Goal: Information Seeking & Learning: Learn about a topic

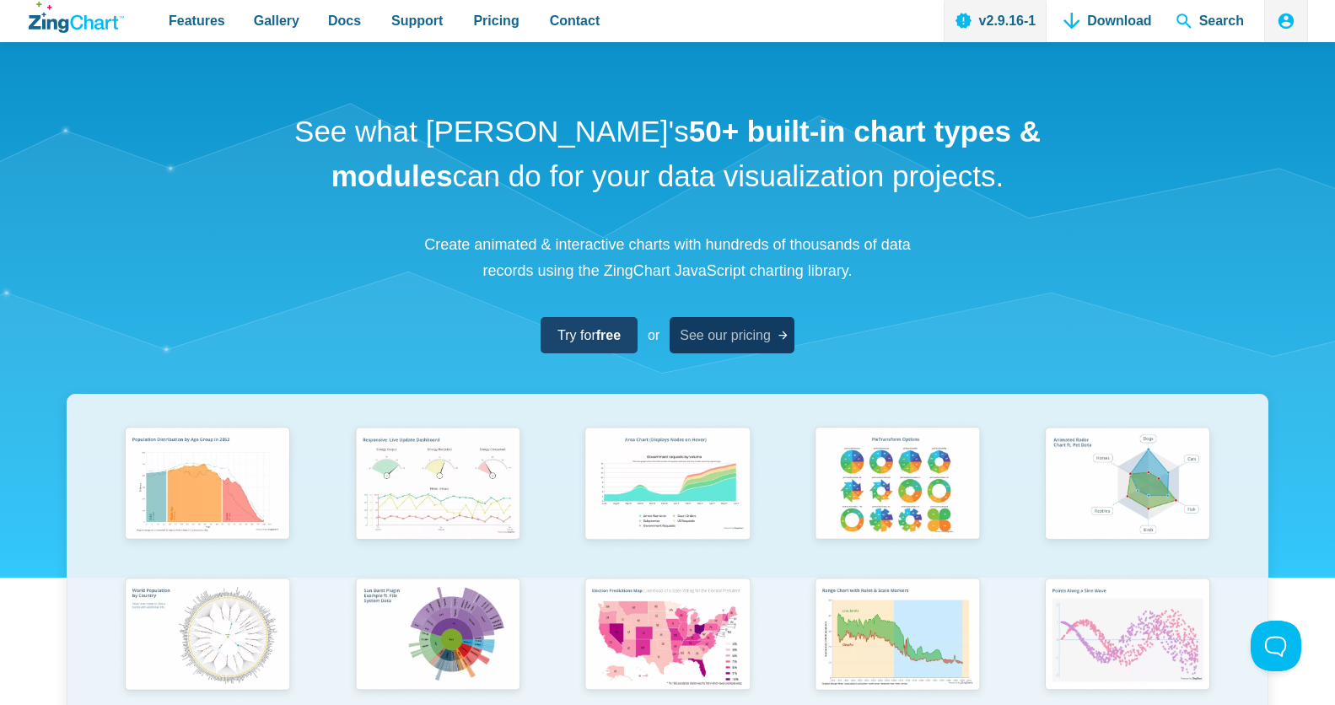
click at [715, 338] on span "See our pricing" at bounding box center [725, 335] width 91 height 23
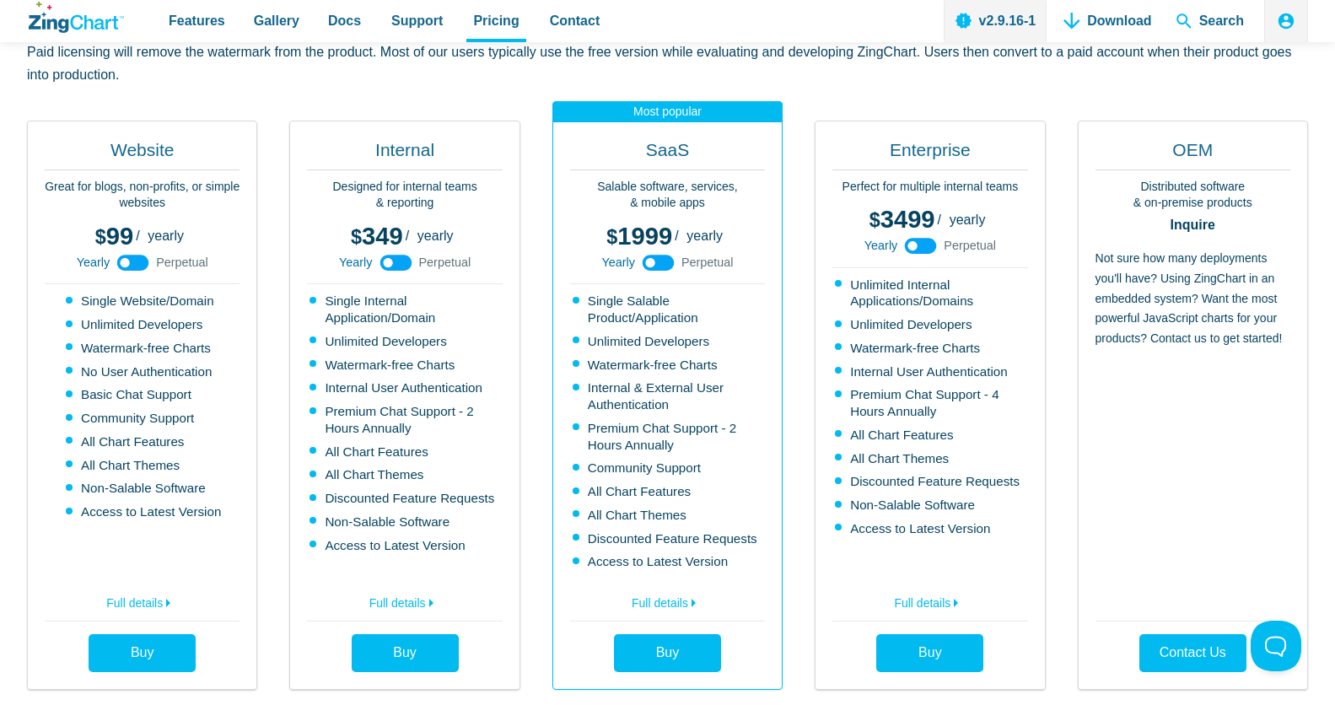
scroll to position [470, 0]
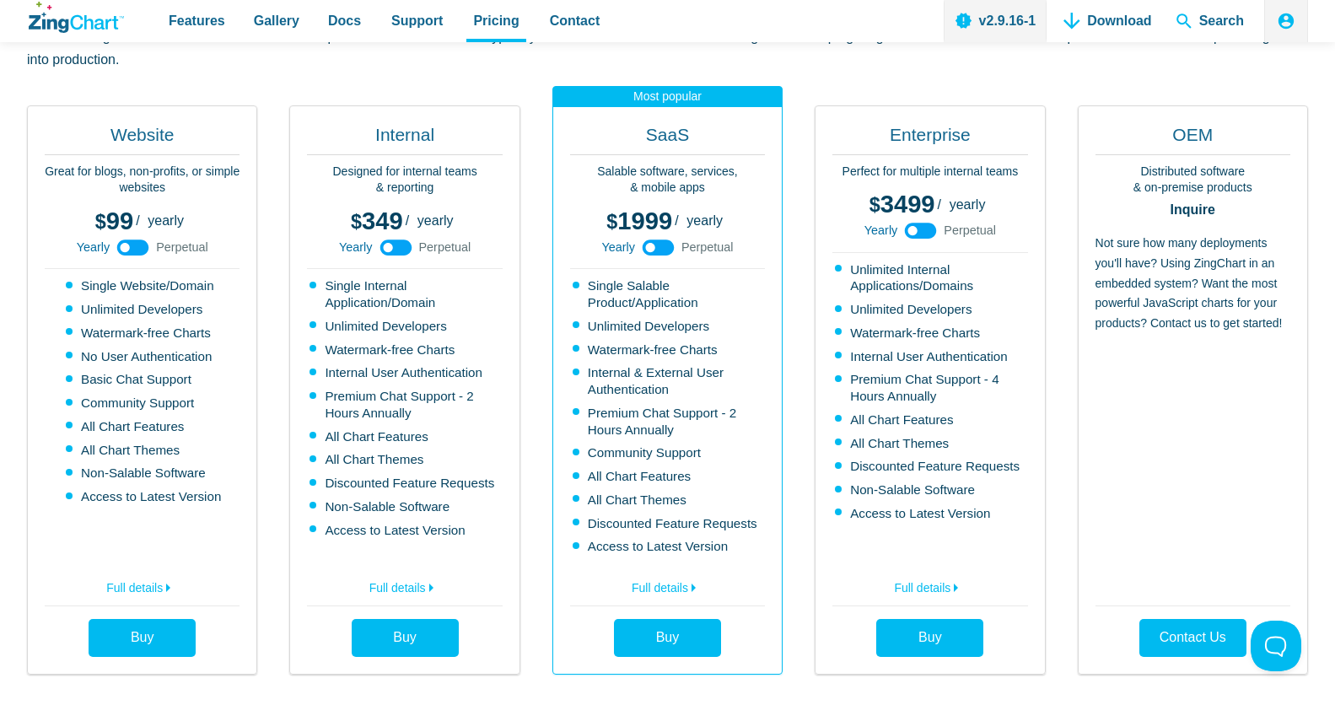
click at [129, 250] on use "App Content" at bounding box center [133, 248] width 32 height 16
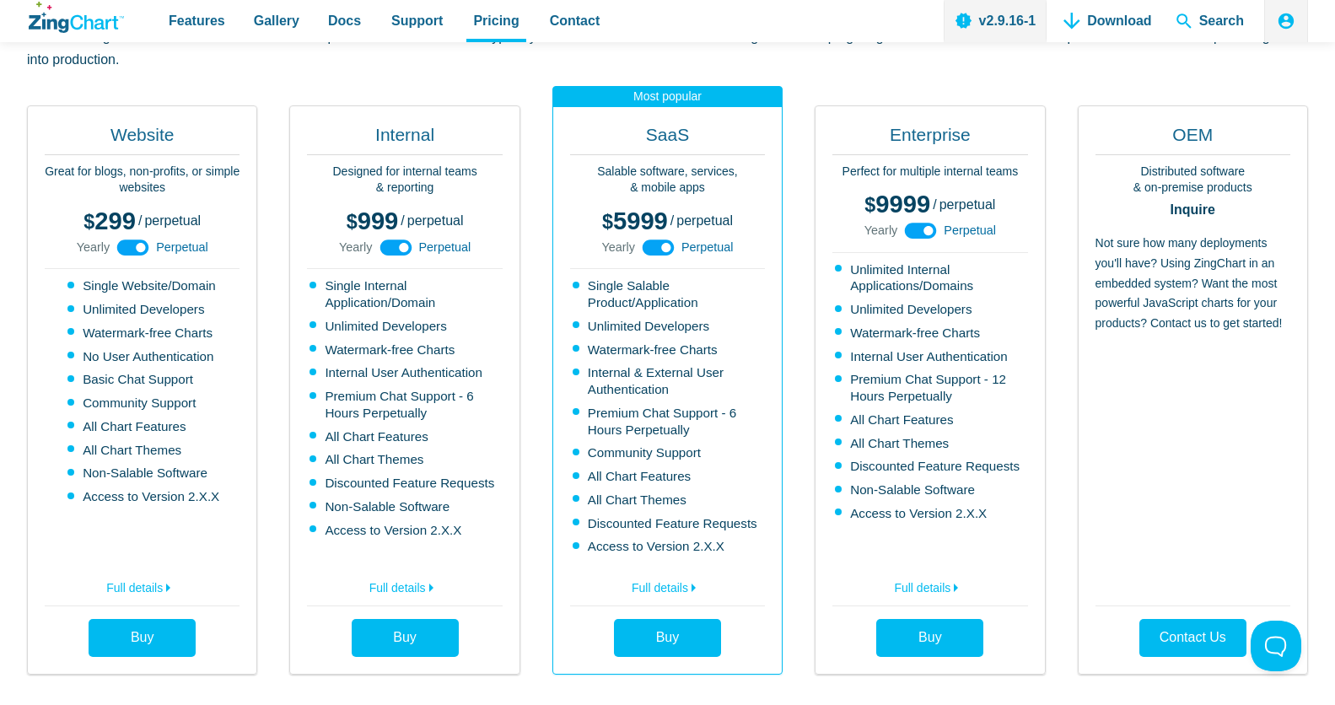
click at [132, 245] on use "App Content" at bounding box center [133, 248] width 32 height 16
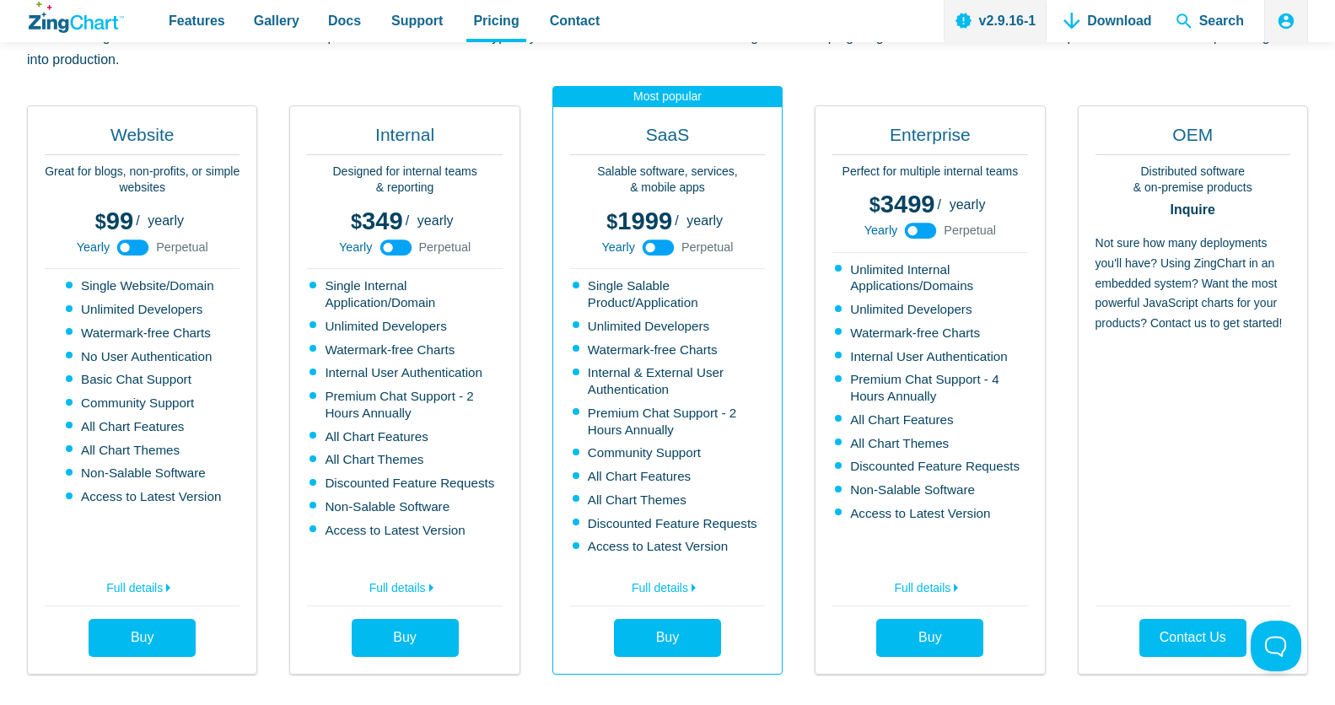
click at [132, 245] on use "App Content" at bounding box center [133, 248] width 32 height 16
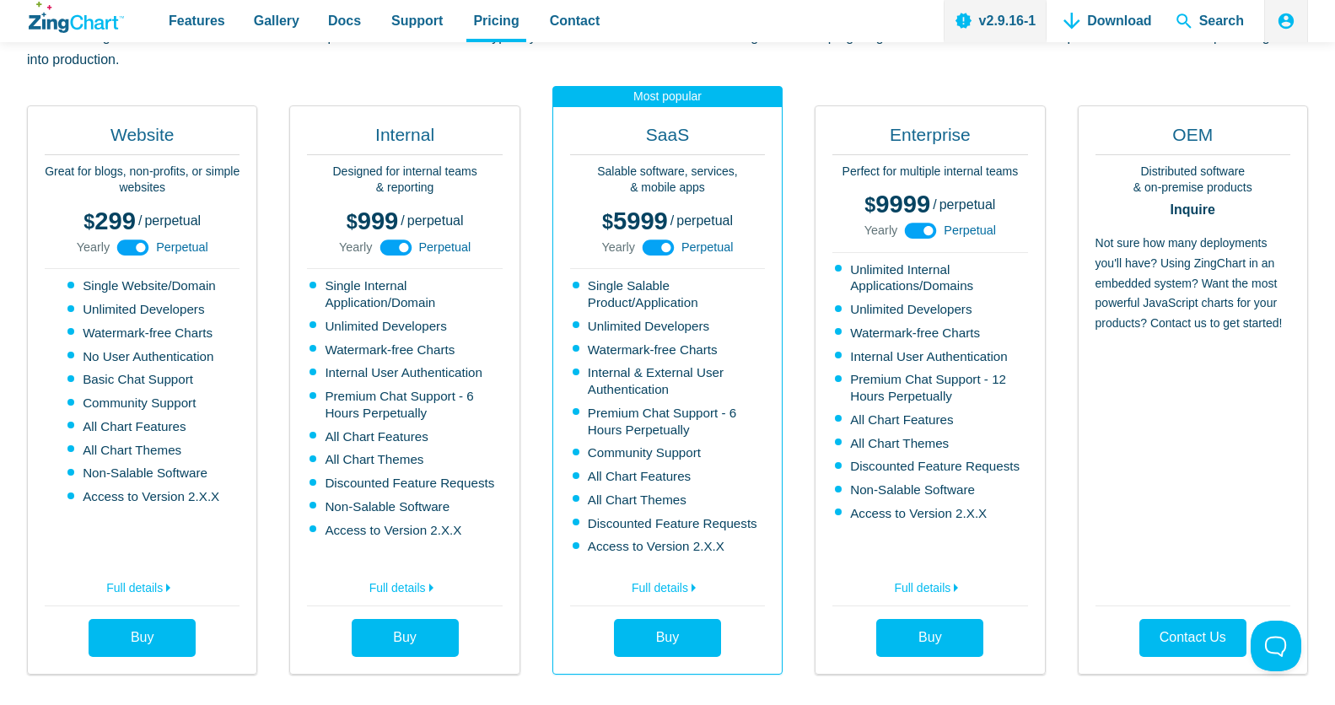
click at [132, 245] on use "App Content" at bounding box center [133, 248] width 32 height 16
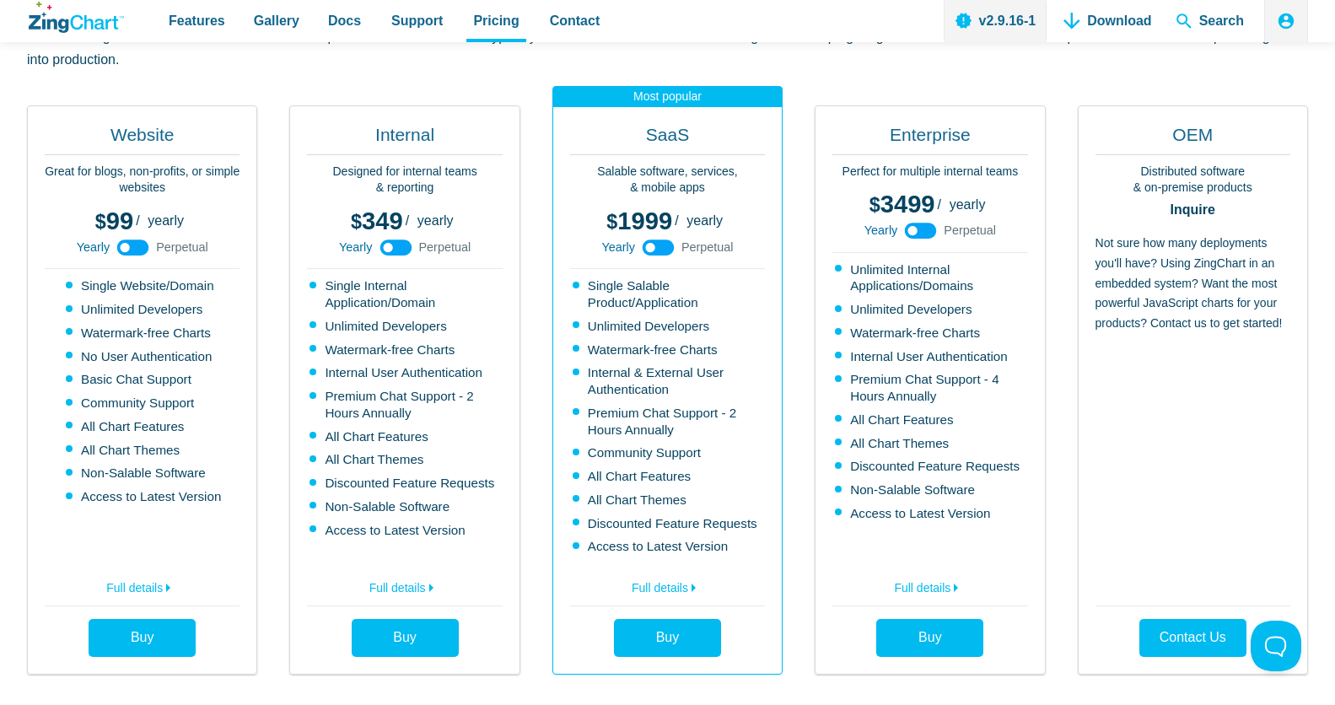
click at [132, 245] on use "App Content" at bounding box center [133, 248] width 32 height 16
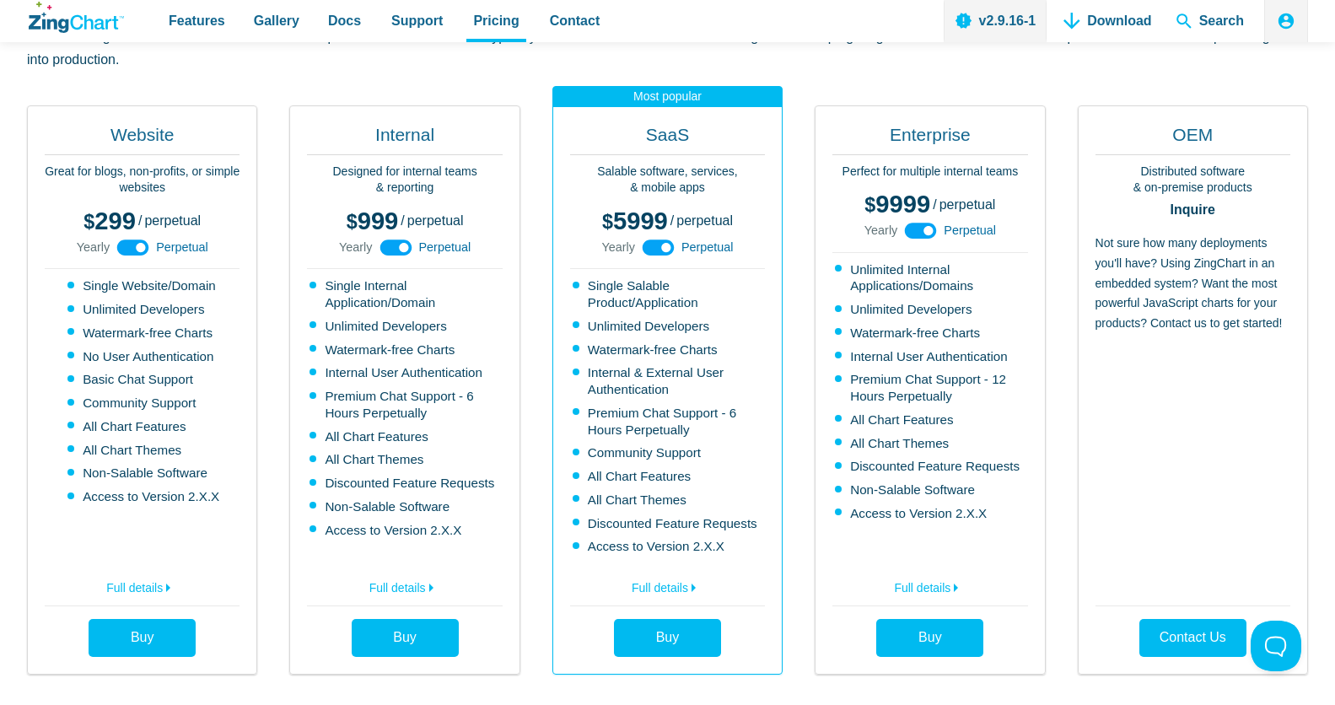
click at [134, 248] on use "App Content" at bounding box center [133, 248] width 32 height 16
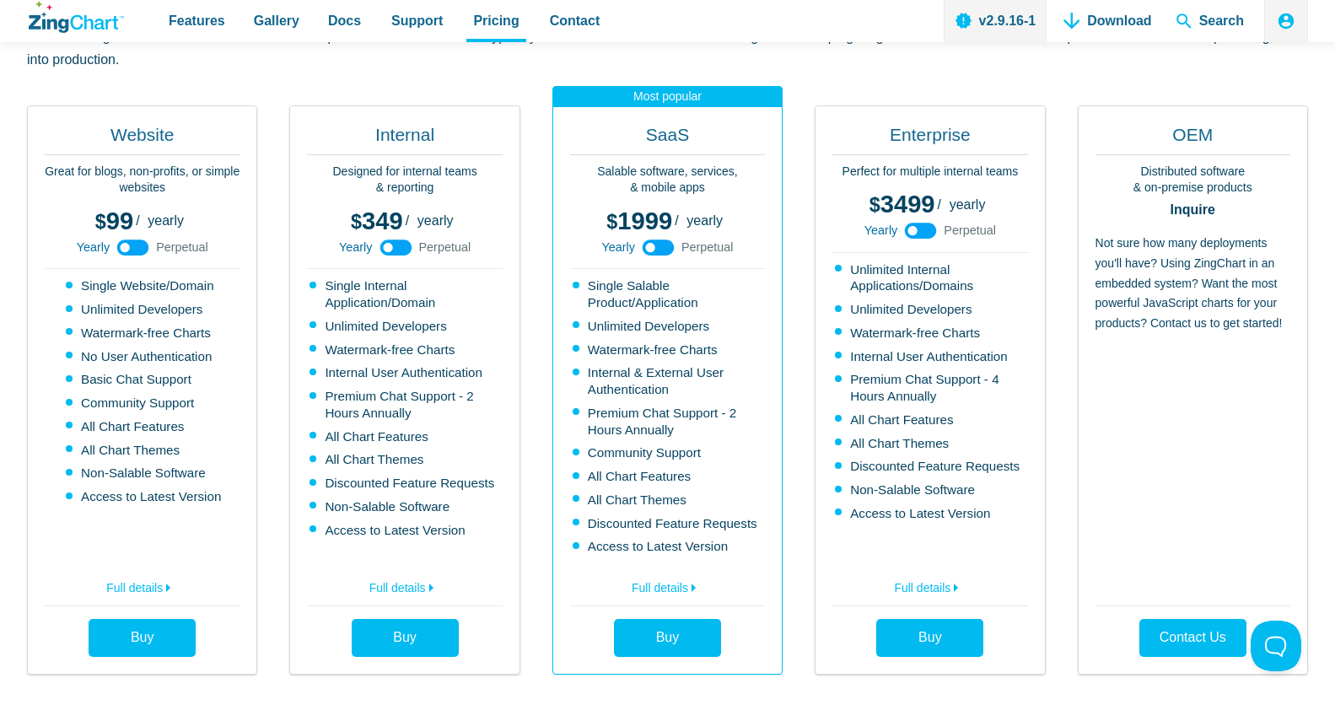
click at [138, 251] on use "App Content" at bounding box center [133, 248] width 32 height 16
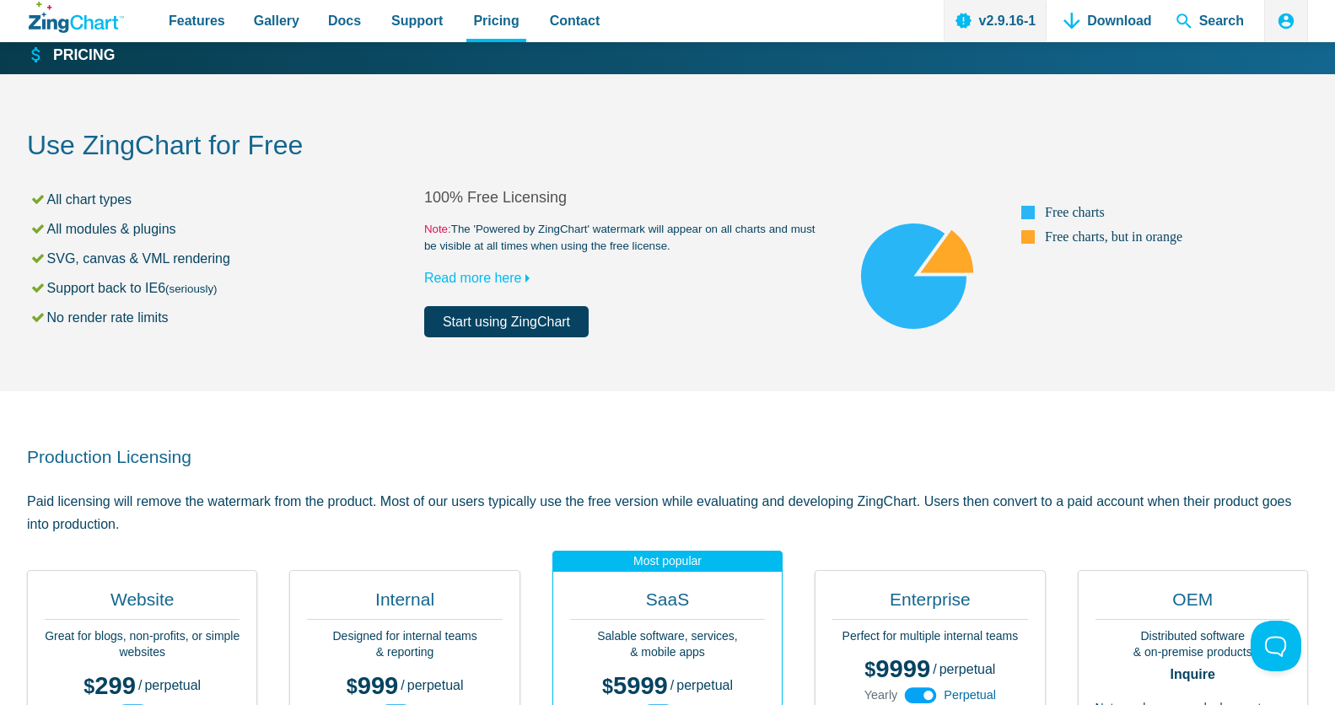
scroll to position [0, 0]
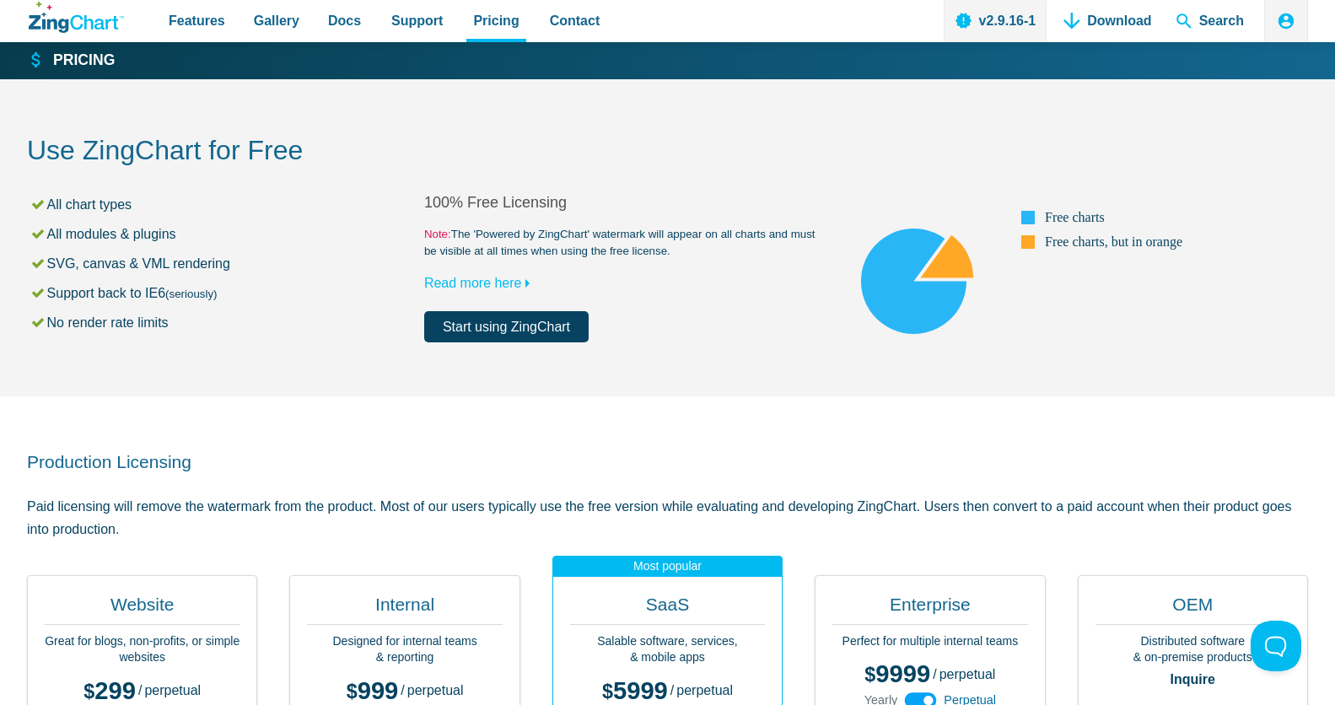
drag, startPoint x: 568, startPoint y: 201, endPoint x: 419, endPoint y: 194, distance: 148.6
click at [419, 194] on div "All chart types All modules & plugins SVG, canvas & VML rendering Support back …" at bounding box center [667, 268] width 1281 height 150
click at [359, 268] on li "SVG, canvas & VML rendering" at bounding box center [227, 263] width 395 height 23
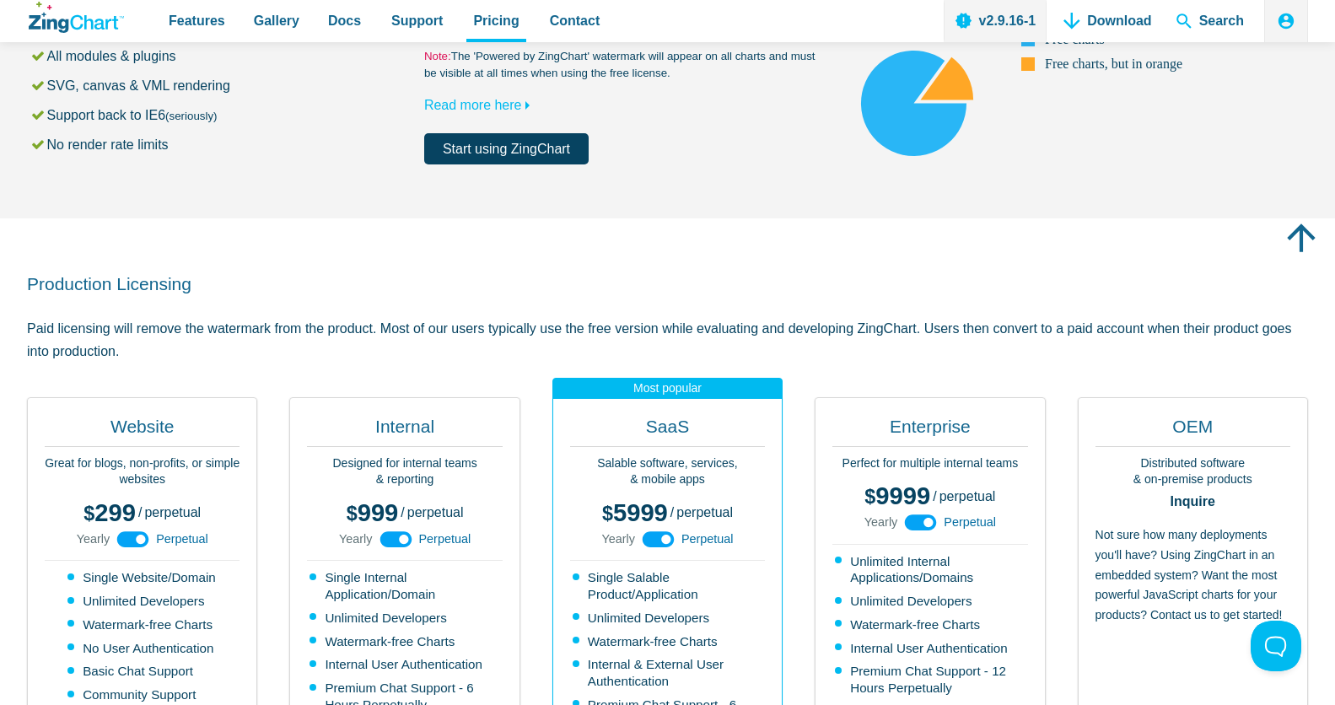
scroll to position [177, 0]
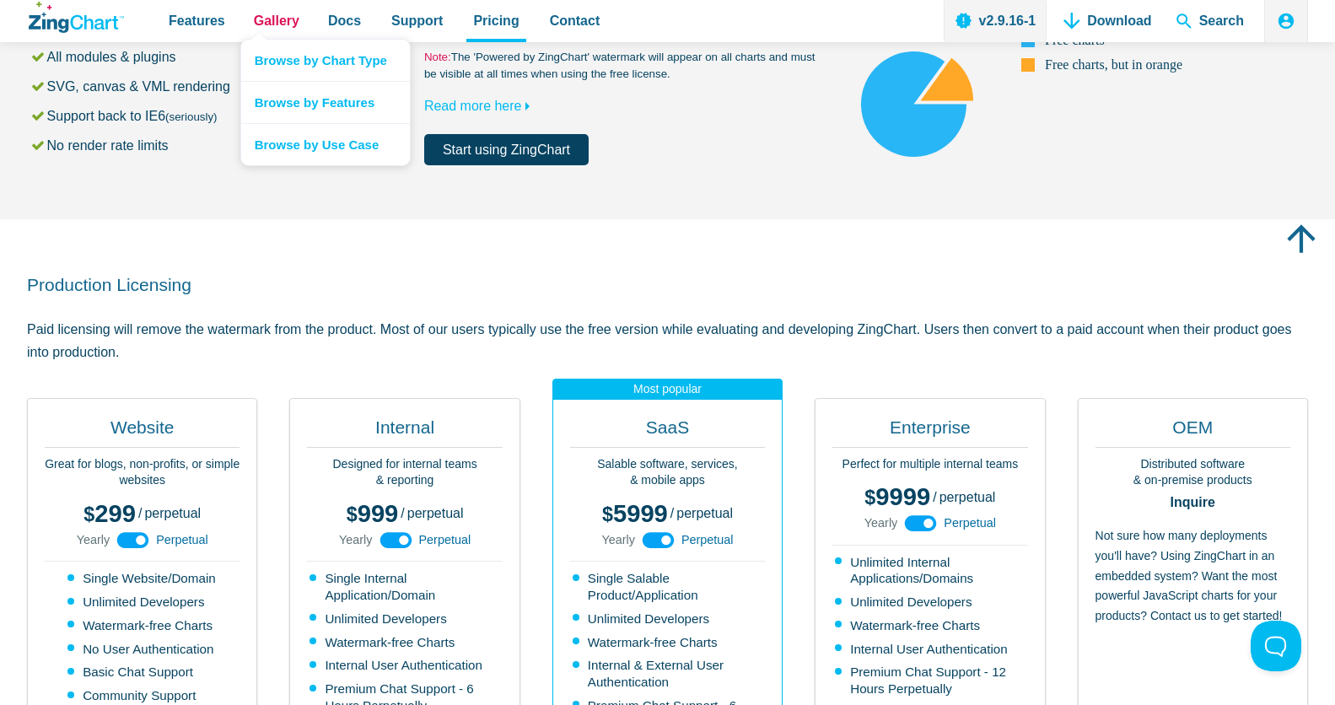
click at [277, 18] on span "Gallery" at bounding box center [277, 20] width 46 height 23
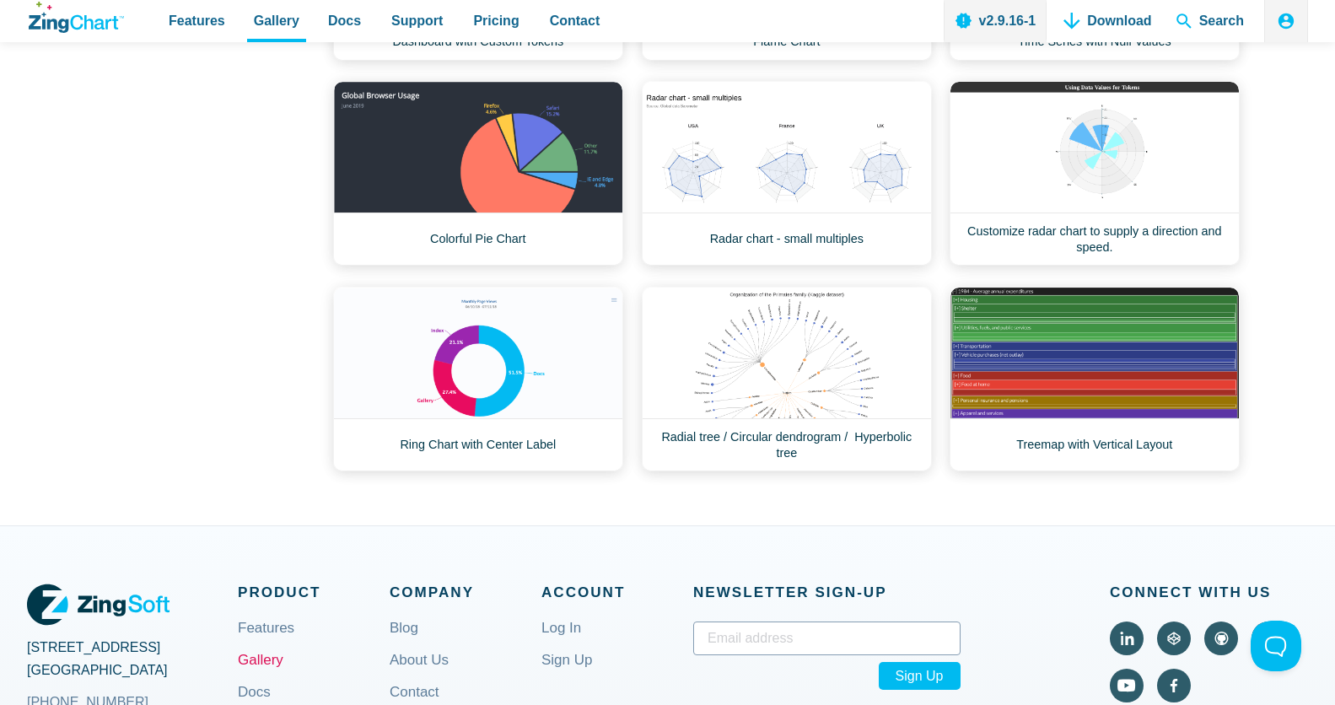
scroll to position [752, 0]
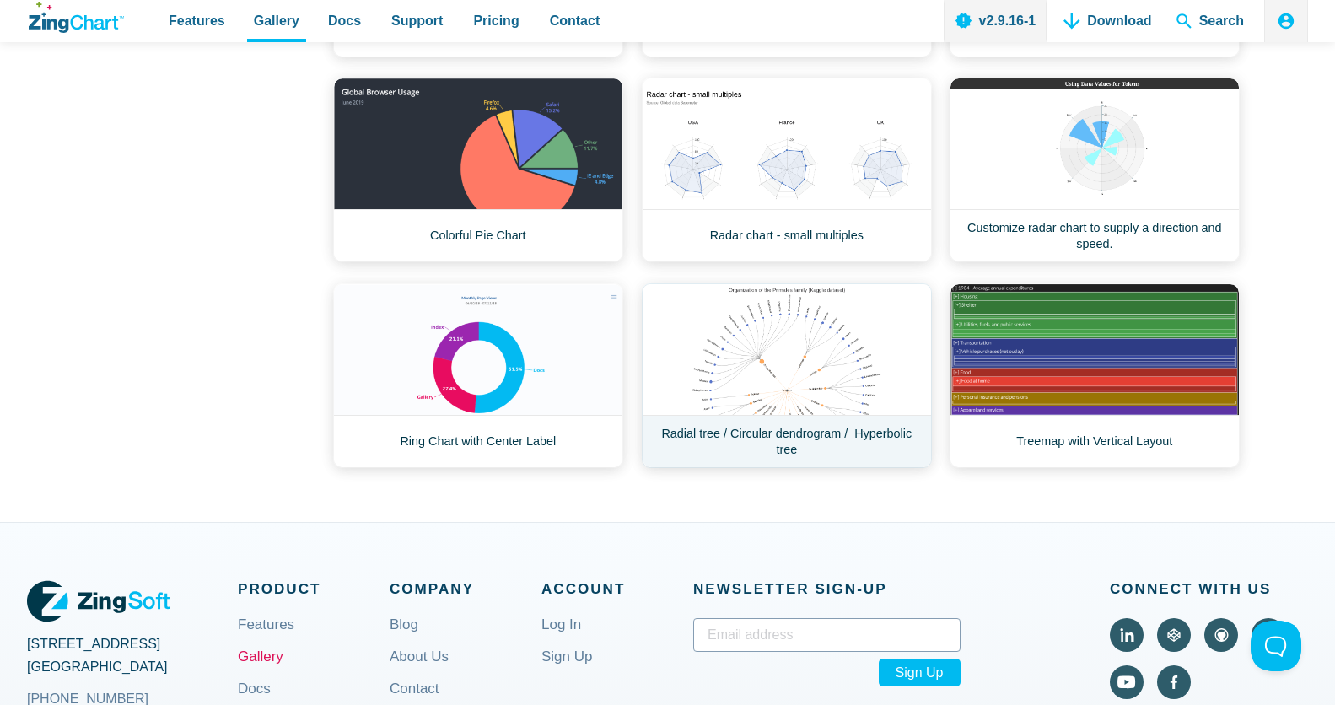
click at [792, 396] on link "Radial tree / Circular dendrogram / Hyperbolic tree" at bounding box center [787, 375] width 290 height 185
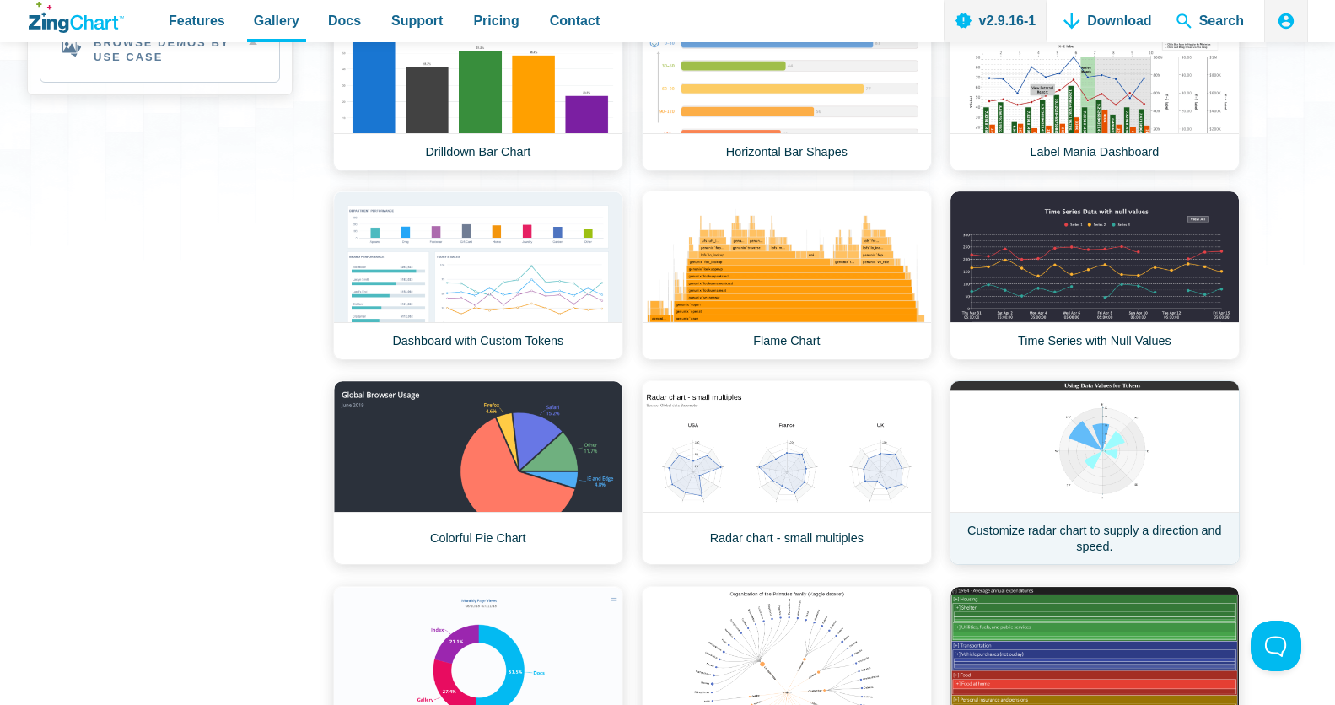
scroll to position [457, 0]
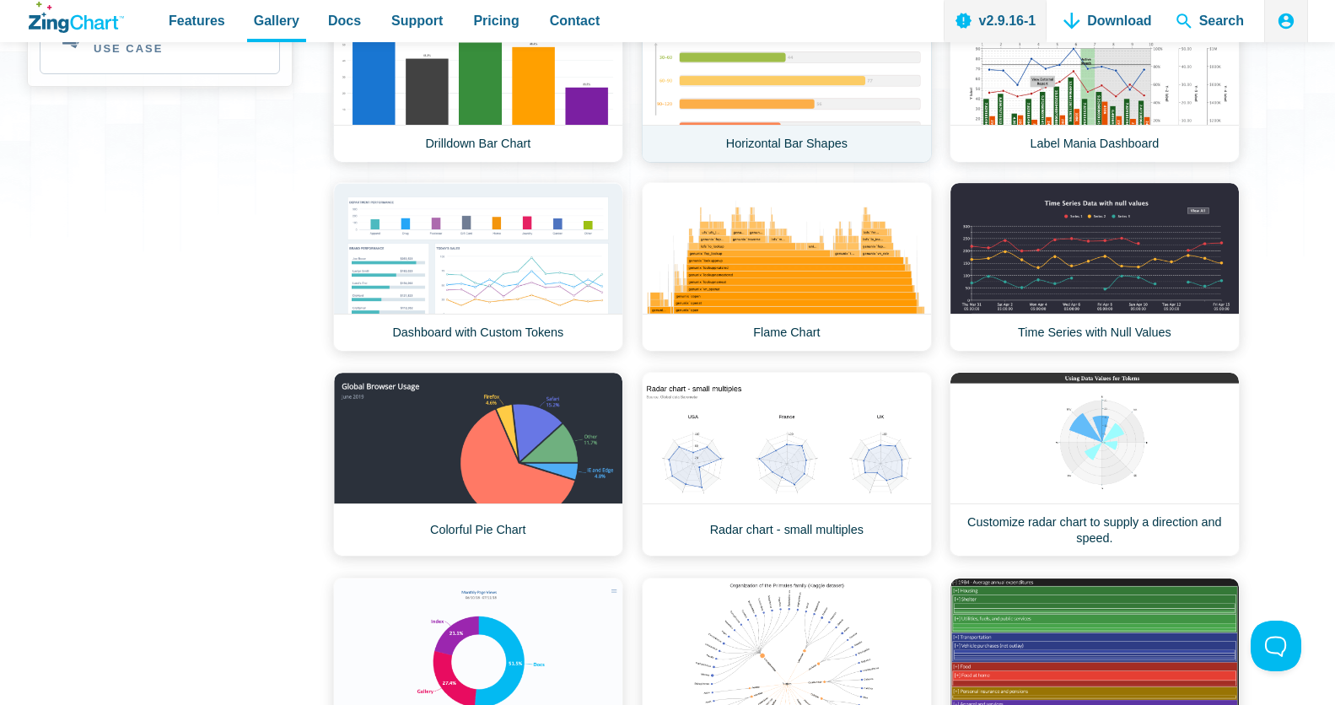
click at [800, 119] on link "Horizontal Bar Shapes" at bounding box center [787, 78] width 290 height 170
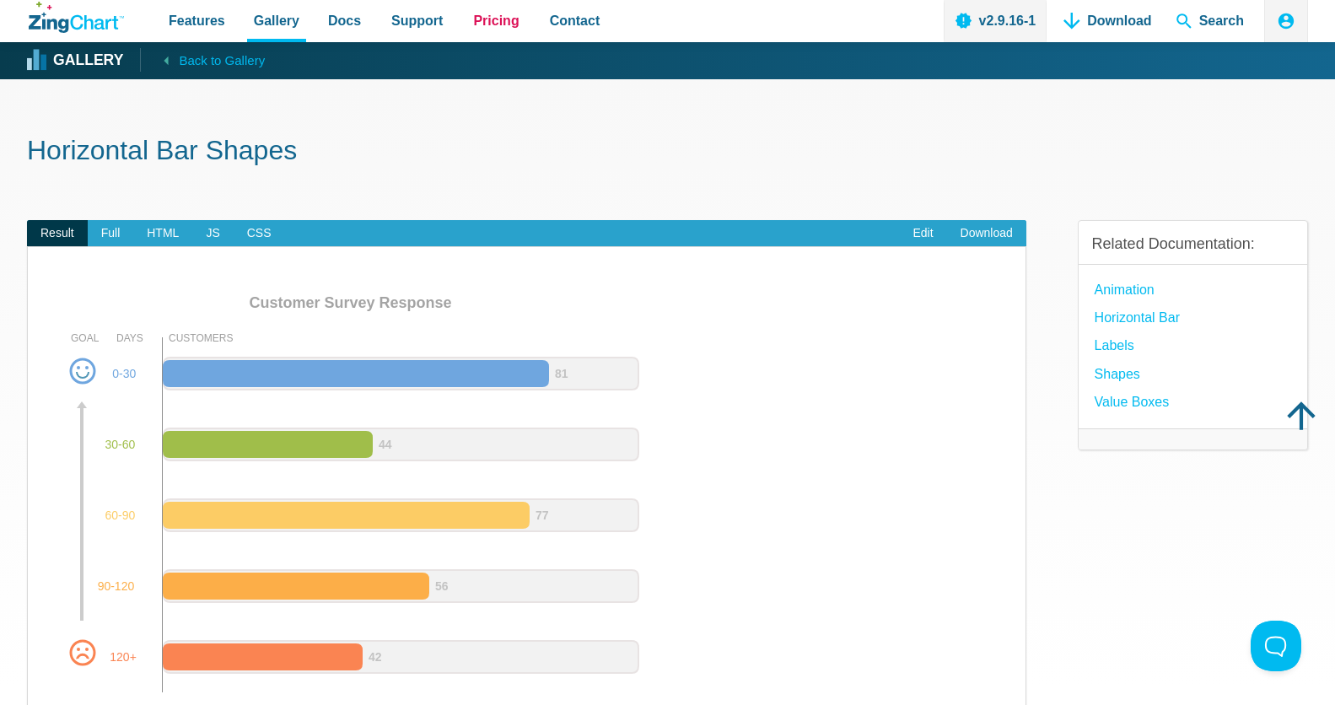
click at [487, 26] on span "Pricing" at bounding box center [496, 20] width 46 height 23
